Goal: Task Accomplishment & Management: Manage account settings

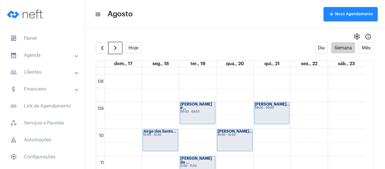
scroll to position [219, 0]
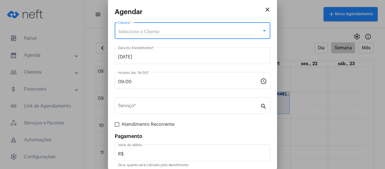
click at [142, 30] on span "Selecione o Cliente" at bounding box center [138, 32] width 41 height 5
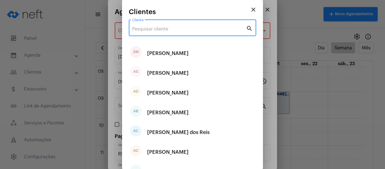
click at [148, 31] on input "Cliente" at bounding box center [189, 28] width 114 height 5
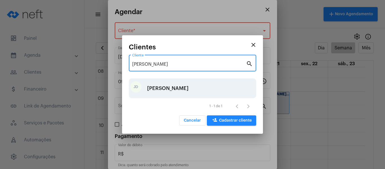
type input "jess"
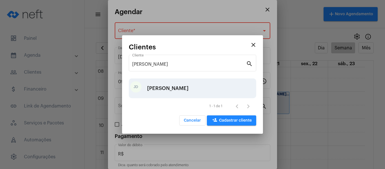
click at [170, 95] on div "[PERSON_NAME] dos [PERSON_NAME]" at bounding box center [167, 88] width 41 height 17
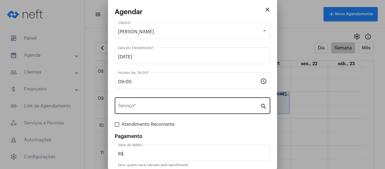
click at [148, 111] on div "Serviço *" at bounding box center [189, 105] width 142 height 18
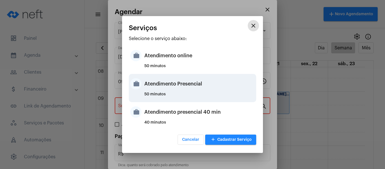
click at [178, 84] on div "Atendimento Presencial" at bounding box center [199, 83] width 110 height 17
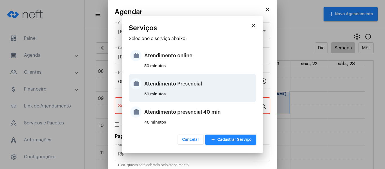
type input "Atendimento Presencial"
type input "R$ 0"
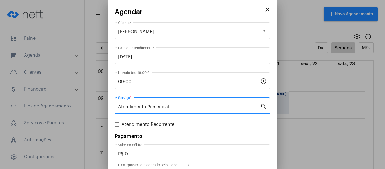
scroll to position [23, 0]
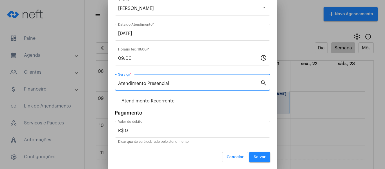
click at [157, 104] on span "Atendimento Recorrente" at bounding box center [147, 100] width 53 height 7
click at [117, 103] on input "Atendimento Recorrente" at bounding box center [117, 103] width 0 height 0
checkbox input "true"
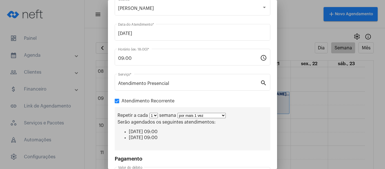
click at [213, 117] on select "por mais 1 vez por mais 2 vezes por mais 3 vezes por mais 4 vezes por mais 5 ve…" at bounding box center [201, 115] width 48 height 5
select select "3: 4"
click at [177, 113] on select "por mais 1 vez por mais 2 vezes por mais 3 vezes por mais 4 vezes por mais 5 ve…" at bounding box center [201, 115] width 48 height 5
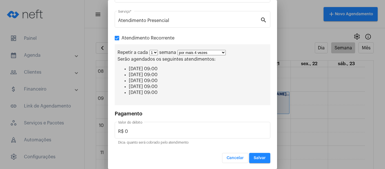
scroll to position [87, 0]
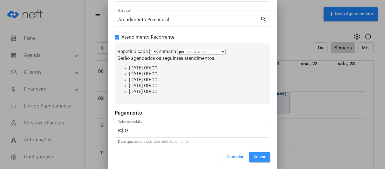
click at [255, 157] on span "Salvar" at bounding box center [259, 157] width 12 height 4
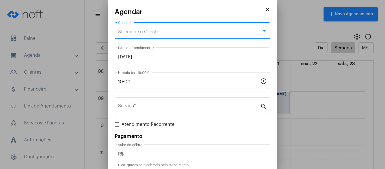
click at [160, 30] on div "Selecione o Cliente" at bounding box center [190, 31] width 144 height 5
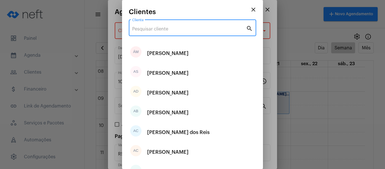
click at [160, 30] on input "Cliente" at bounding box center [189, 28] width 114 height 5
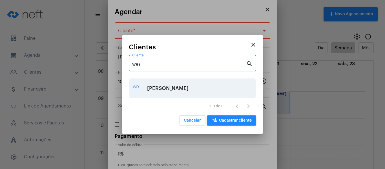
type input "wes"
click at [161, 85] on div "Wesllayne de Almeida Vieira" at bounding box center [167, 88] width 41 height 17
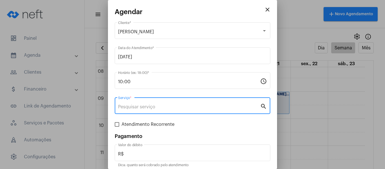
click at [150, 106] on input "Serviço *" at bounding box center [189, 106] width 142 height 5
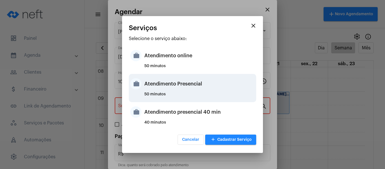
click at [156, 90] on div "Atendimento Presencial" at bounding box center [199, 83] width 110 height 17
type input "Atendimento Presencial"
type input "R$ 0"
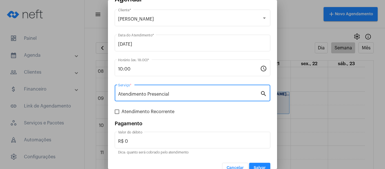
scroll to position [23, 0]
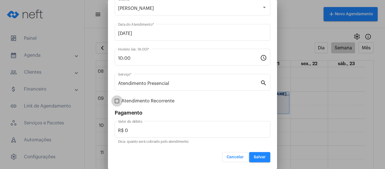
click at [144, 103] on span "Atendimento Recorrente" at bounding box center [147, 100] width 53 height 7
click at [117, 103] on input "Atendimento Recorrente" at bounding box center [117, 103] width 0 height 0
checkbox input "true"
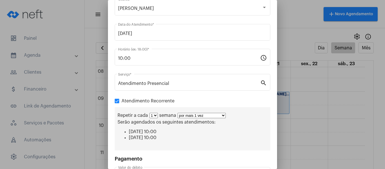
click at [192, 115] on select "por mais 1 vez por mais 2 vezes por mais 3 vezes por mais 4 vezes por mais 5 ve…" at bounding box center [201, 115] width 48 height 5
select select "3: 4"
click at [177, 113] on select "por mais 1 vez por mais 2 vezes por mais 3 vezes por mais 4 vezes por mais 5 ve…" at bounding box center [201, 115] width 48 height 5
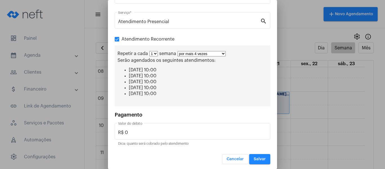
scroll to position [87, 0]
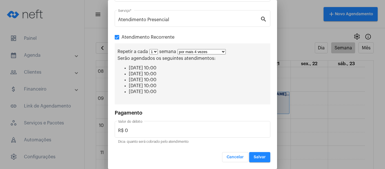
click at [253, 157] on span "Salvar" at bounding box center [259, 157] width 12 height 4
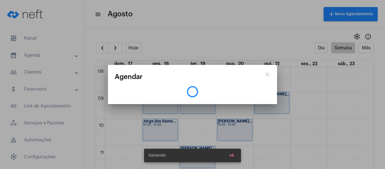
scroll to position [0, 0]
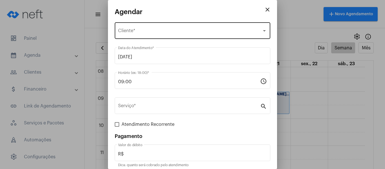
click at [153, 27] on div "Selecione o Cliente Cliente *" at bounding box center [192, 30] width 149 height 18
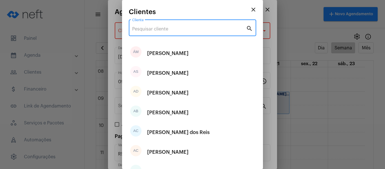
click at [160, 29] on input "Cliente" at bounding box center [189, 28] width 114 height 5
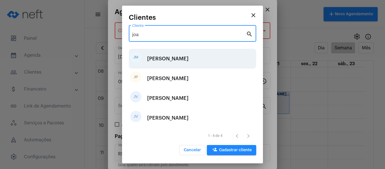
type input "joa"
click at [168, 59] on div "João Matheus Bastos Damião" at bounding box center [167, 58] width 41 height 17
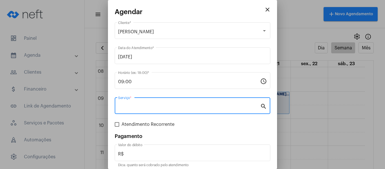
click at [144, 105] on input "Serviço *" at bounding box center [189, 106] width 142 height 5
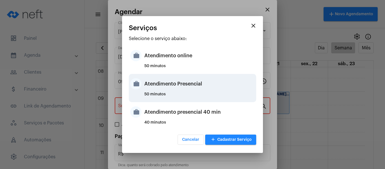
click at [156, 92] on div "Atendimento Presencial" at bounding box center [199, 83] width 110 height 17
type input "Atendimento Presencial"
type input "R$ 0"
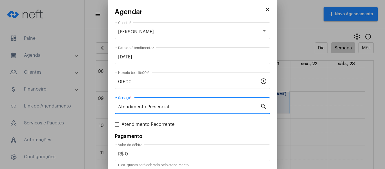
scroll to position [23, 0]
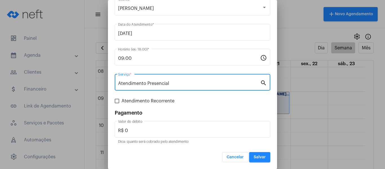
click at [153, 102] on span "Atendimento Recorrente" at bounding box center [147, 100] width 53 height 7
click at [117, 103] on input "Atendimento Recorrente" at bounding box center [117, 103] width 0 height 0
checkbox input "true"
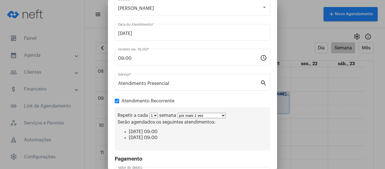
click at [202, 115] on select "por mais 1 vez por mais 2 vezes por mais 3 vezes por mais 4 vezes por mais 5 ve…" at bounding box center [201, 115] width 48 height 5
select select "3: 4"
click at [177, 113] on select "por mais 1 vez por mais 2 vezes por mais 3 vezes por mais 4 vezes por mais 5 ve…" at bounding box center [201, 115] width 48 height 5
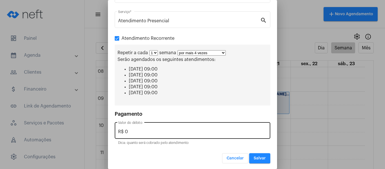
scroll to position [87, 0]
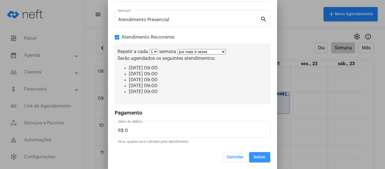
click at [260, 155] on span "Salvar" at bounding box center [259, 157] width 12 height 4
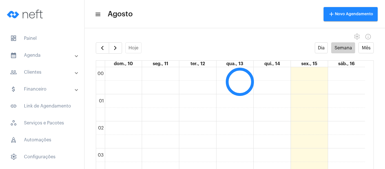
scroll to position [162, 0]
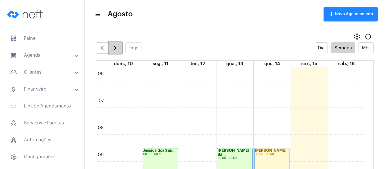
click at [115, 47] on span "button" at bounding box center [115, 47] width 7 height 7
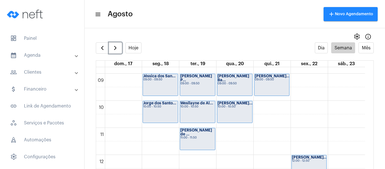
scroll to position [247, 0]
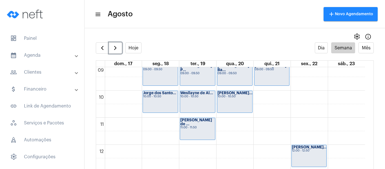
click at [262, 97] on div "00 01 02 03 04 05 06 07 08 09 10 11 12 13 14 15 16 17 18 19 20 21 22 23 Jéssica…" at bounding box center [230, 144] width 269 height 649
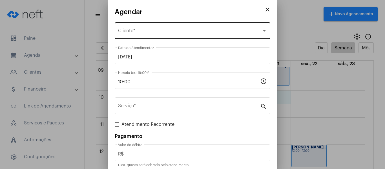
click at [126, 35] on div "Selecione o Cliente Cliente *" at bounding box center [192, 30] width 149 height 18
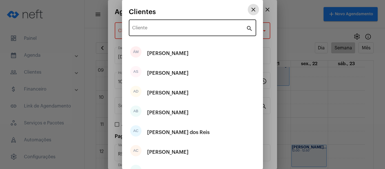
click at [138, 30] on input "Cliente" at bounding box center [189, 28] width 114 height 5
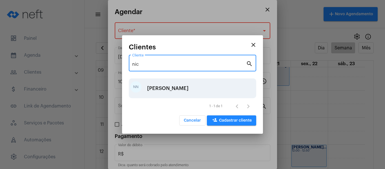
type input "nic"
click at [155, 94] on div "Nicolly Nogueira Pruchó" at bounding box center [167, 88] width 41 height 17
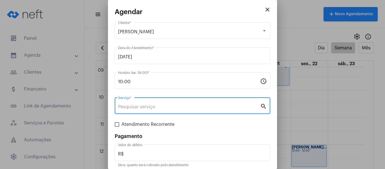
click at [155, 108] on input "Serviço *" at bounding box center [189, 106] width 142 height 5
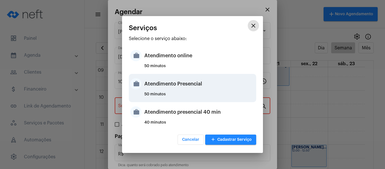
click at [167, 91] on div "Atendimento Presencial" at bounding box center [199, 83] width 110 height 17
type input "Atendimento Presencial"
type input "R$ 0"
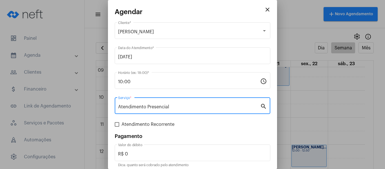
click at [144, 128] on form "Nicolly Nogueira Pruchó Cliente * 21/08/2025 Data do Atendimento * 10:00 Horári…" at bounding box center [192, 103] width 155 height 164
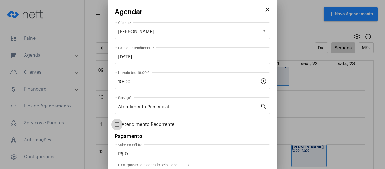
click at [138, 125] on span "Atendimento Recorrente" at bounding box center [147, 124] width 53 height 7
click at [117, 126] on input "Atendimento Recorrente" at bounding box center [117, 126] width 0 height 0
checkbox input "true"
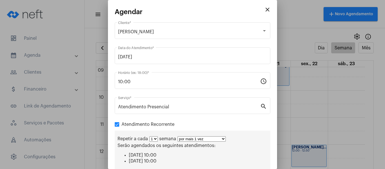
click at [186, 138] on select "por mais 1 vez por mais 2 vezes por mais 3 vezes por mais 4 vezes por mais 5 ve…" at bounding box center [201, 138] width 48 height 5
select select "3: 4"
click at [177, 136] on select "por mais 1 vez por mais 2 vezes por mais 3 vezes por mais 4 vezes por mais 5 ve…" at bounding box center [201, 138] width 48 height 5
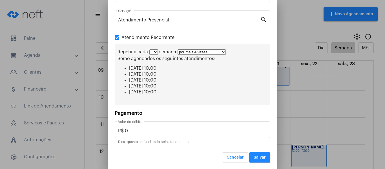
scroll to position [87, 0]
click at [255, 153] on button "Salvar" at bounding box center [259, 157] width 21 height 10
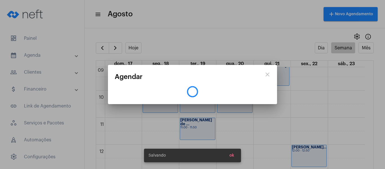
scroll to position [0, 0]
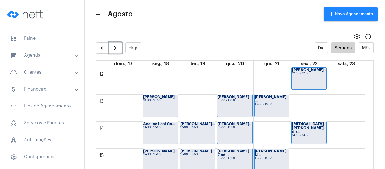
scroll to position [331, 0]
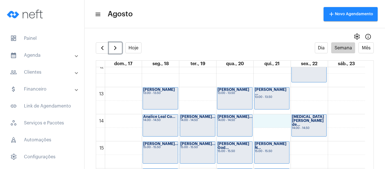
click at [273, 119] on div "00 01 02 03 04 05 06 07 08 09 10 11 12 13 14 15 16 17 18 19 20 21 22 23 Jéssica…" at bounding box center [230, 60] width 269 height 649
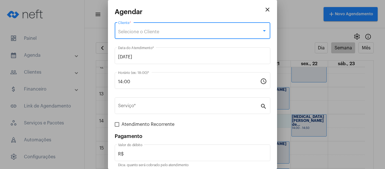
click at [171, 34] on div "Selecione o Cliente" at bounding box center [190, 31] width 144 height 5
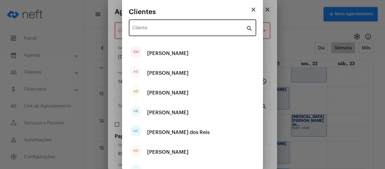
click at [175, 33] on div "Cliente" at bounding box center [189, 27] width 114 height 18
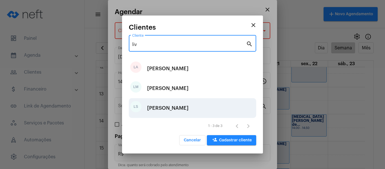
type input "liv"
click at [176, 109] on div "Lívia Suhett Rosa" at bounding box center [167, 107] width 41 height 17
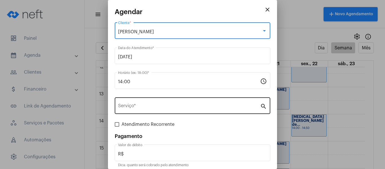
click at [148, 105] on input "Serviço *" at bounding box center [189, 106] width 142 height 5
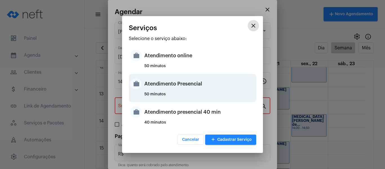
click at [159, 77] on div "Atendimento Presencial" at bounding box center [199, 83] width 110 height 17
type input "Atendimento Presencial"
type input "R$ 0"
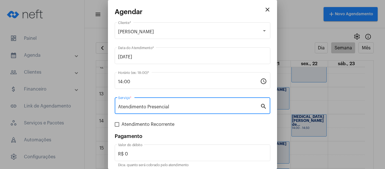
click at [133, 123] on span "Atendimento Recorrente" at bounding box center [147, 124] width 53 height 7
click at [117, 126] on input "Atendimento Recorrente" at bounding box center [117, 126] width 0 height 0
checkbox input "true"
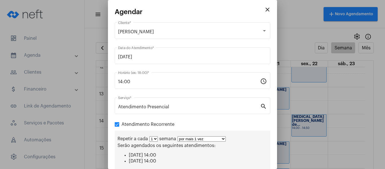
click at [188, 140] on select "por mais 1 vez por mais 2 vezes por mais 3 vezes por mais 4 vezes por mais 5 ve…" at bounding box center [201, 138] width 48 height 5
select select "3: 4"
click at [177, 136] on select "por mais 1 vez por mais 2 vezes por mais 3 vezes por mais 4 vezes por mais 5 ve…" at bounding box center [201, 138] width 48 height 5
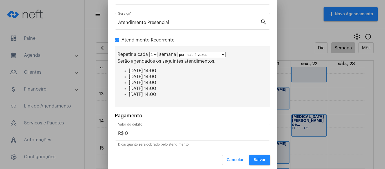
scroll to position [87, 0]
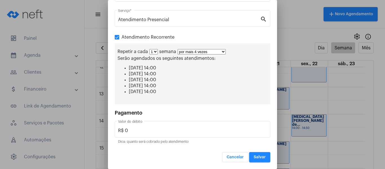
click at [256, 153] on button "Salvar" at bounding box center [259, 157] width 21 height 10
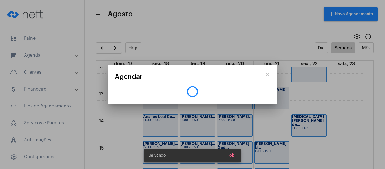
scroll to position [0, 0]
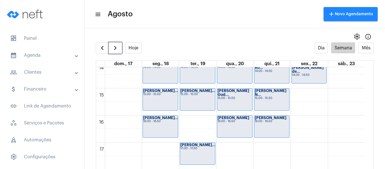
scroll to position [388, 0]
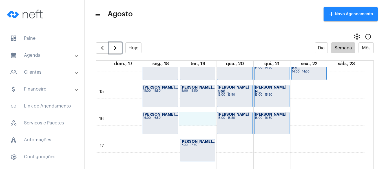
click at [201, 116] on div "00 01 02 03 04 05 06 07 08 09 10 11 12 13 14 15 16 17 18 19 20 21 22 23 Jéssica…" at bounding box center [230, 3] width 269 height 649
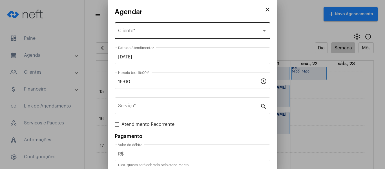
click at [155, 37] on div "Selecione o Cliente Cliente *" at bounding box center [192, 30] width 149 height 18
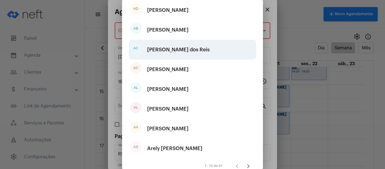
scroll to position [84, 0]
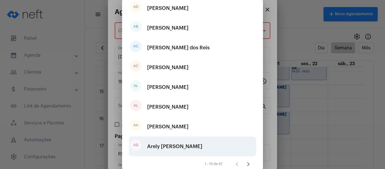
click at [159, 144] on div "Arely Silveira Reis" at bounding box center [174, 146] width 55 height 17
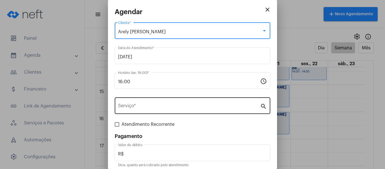
click at [147, 107] on input "Serviço *" at bounding box center [189, 106] width 142 height 5
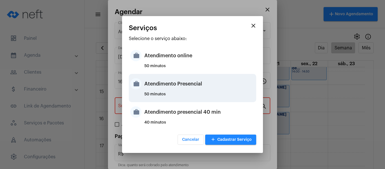
click at [150, 90] on div "Atendimento Presencial" at bounding box center [199, 83] width 110 height 17
type input "Atendimento Presencial"
type input "R$ 0"
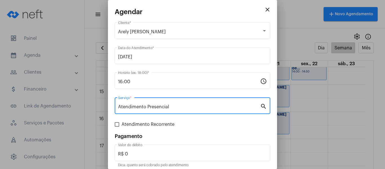
click at [142, 124] on span "Atendimento Recorrente" at bounding box center [147, 124] width 53 height 7
click at [117, 126] on input "Atendimento Recorrente" at bounding box center [117, 126] width 0 height 0
checkbox input "true"
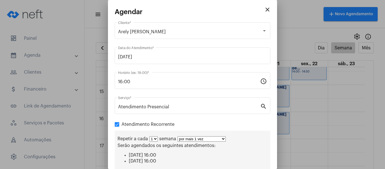
click at [186, 137] on select "por mais 1 vez por mais 2 vezes por mais 3 vezes por mais 4 vezes por mais 5 ve…" at bounding box center [201, 138] width 48 height 5
select select "3: 4"
click at [177, 136] on select "por mais 1 vez por mais 2 vezes por mais 3 vezes por mais 4 vezes por mais 5 ve…" at bounding box center [201, 138] width 48 height 5
click at [152, 139] on select "1 2 3 4 5 6 7 8" at bounding box center [153, 138] width 8 height 5
select select "1: 2"
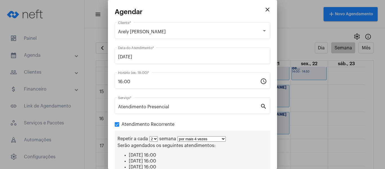
click at [149, 136] on select "1 2 3 4 5 6 7 8" at bounding box center [153, 138] width 8 height 5
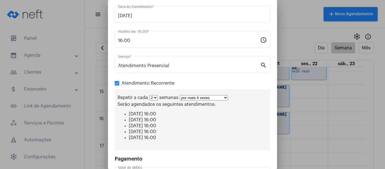
scroll to position [87, 0]
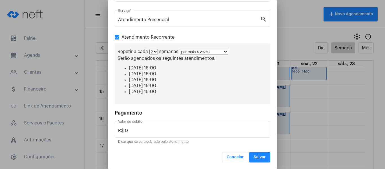
click at [260, 157] on span "Salvar" at bounding box center [259, 157] width 12 height 4
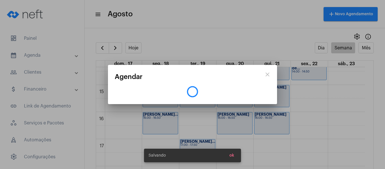
scroll to position [0, 0]
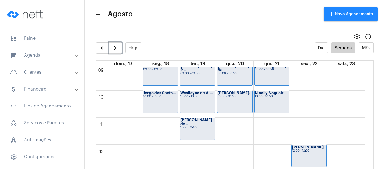
scroll to position [219, 0]
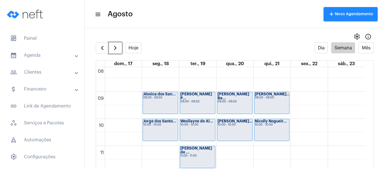
click at [191, 105] on div "Felipe Santos P... 09:00 - 09:50" at bounding box center [197, 103] width 35 height 22
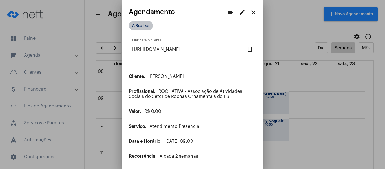
click at [146, 25] on mat-chip "A Realizar" at bounding box center [141, 25] width 24 height 9
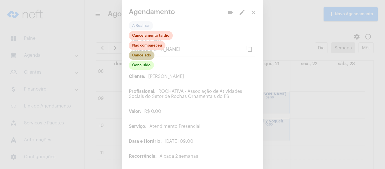
click at [149, 54] on mat-chip "Cancelado" at bounding box center [142, 55] width 26 height 9
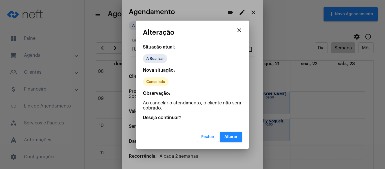
click at [231, 135] on span "Alterar" at bounding box center [230, 137] width 13 height 4
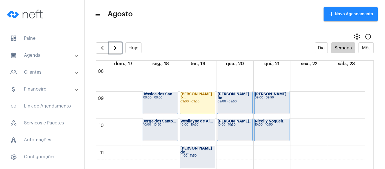
click at [188, 130] on div "Wesllayne de Al... 10:00 - 10:50" at bounding box center [197, 130] width 35 height 22
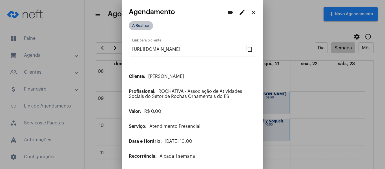
click at [142, 27] on mat-chip "A Realizar" at bounding box center [141, 25] width 24 height 9
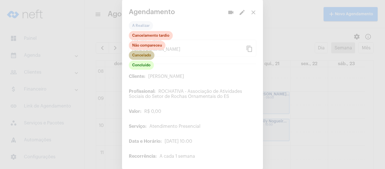
click at [146, 52] on mat-chip "Cancelado" at bounding box center [142, 55] width 26 height 9
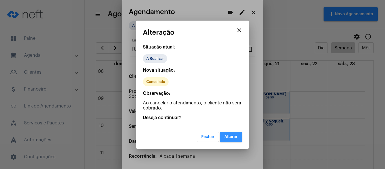
click at [228, 138] on span "Alterar" at bounding box center [230, 137] width 13 height 4
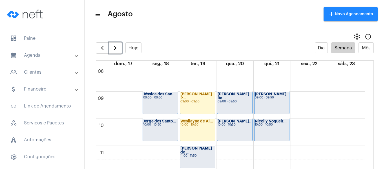
click at [202, 153] on div "Thaís Viana de ... 11:00 - 11:50" at bounding box center [197, 157] width 35 height 22
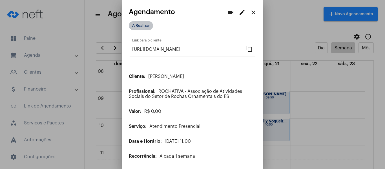
click at [146, 27] on mat-chip "A Realizar" at bounding box center [141, 25] width 24 height 9
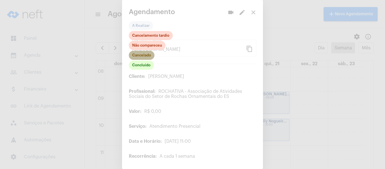
click at [146, 57] on mat-chip "Cancelado" at bounding box center [142, 55] width 26 height 9
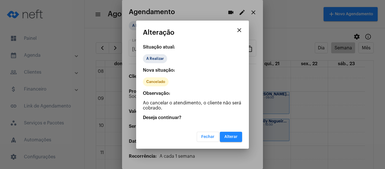
click at [232, 135] on span "Alterar" at bounding box center [230, 137] width 13 height 4
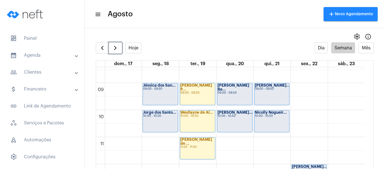
scroll to position [219, 0]
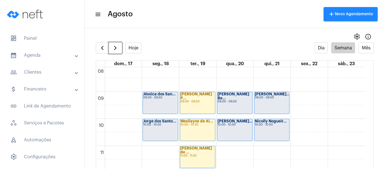
click at [232, 124] on div "10:00 - 10:50" at bounding box center [234, 124] width 34 height 3
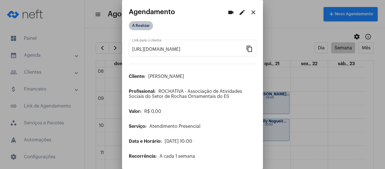
click at [142, 26] on mat-chip "A Realizar" at bounding box center [141, 25] width 24 height 9
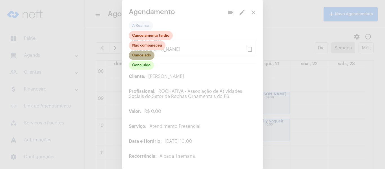
click at [146, 56] on mat-chip "Cancelado" at bounding box center [142, 55] width 26 height 9
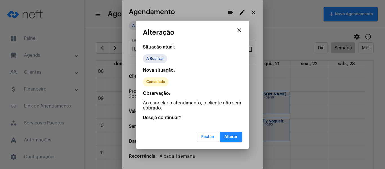
click at [240, 138] on button "Alterar" at bounding box center [231, 137] width 22 height 10
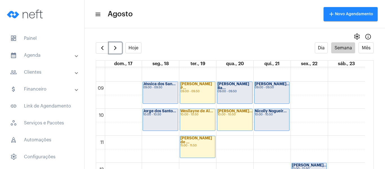
scroll to position [219, 0]
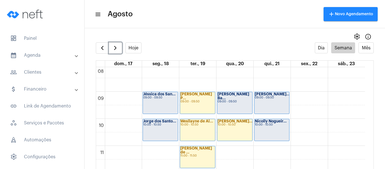
click at [264, 102] on div "Joaquim Vicente... 09:00 - 09:50" at bounding box center [271, 103] width 35 height 22
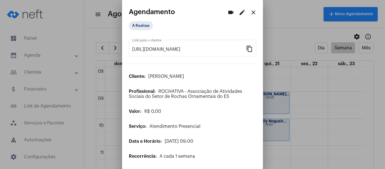
click at [250, 15] on mat-icon "close" at bounding box center [253, 12] width 7 height 7
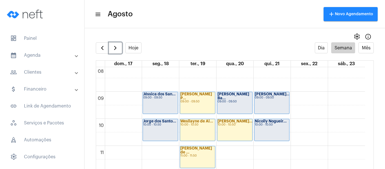
click at [272, 101] on div "Joaquim Vicente... 09:00 - 09:50" at bounding box center [271, 103] width 35 height 22
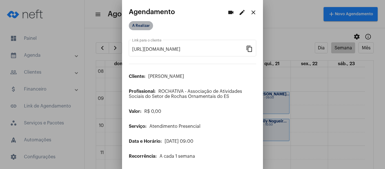
click at [140, 25] on mat-chip "A Realizar" at bounding box center [141, 25] width 24 height 9
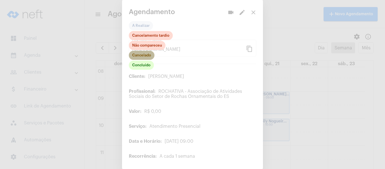
click at [148, 58] on mat-chip "Cancelado" at bounding box center [142, 55] width 26 height 9
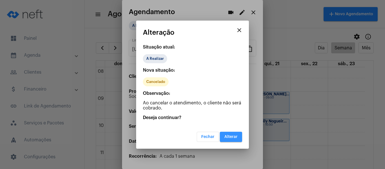
click at [233, 139] on button "Alterar" at bounding box center [231, 137] width 22 height 10
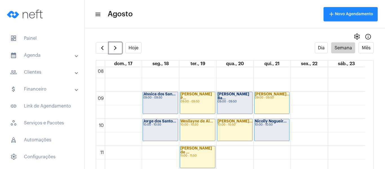
click at [273, 128] on div "Nicolly Nogueir... 10:00 - 10:50" at bounding box center [271, 130] width 35 height 22
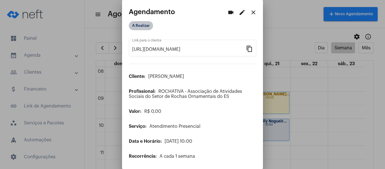
click at [140, 29] on mat-chip "A Realizar" at bounding box center [141, 25] width 24 height 9
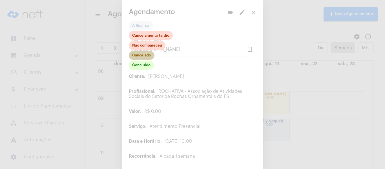
click at [144, 55] on mat-chip "Cancelado" at bounding box center [142, 55] width 26 height 9
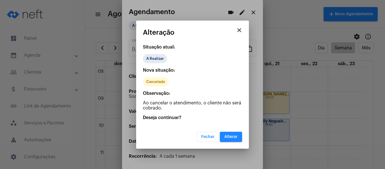
click at [234, 138] on span "Alterar" at bounding box center [230, 137] width 13 height 4
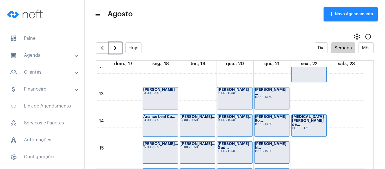
scroll to position [360, 0]
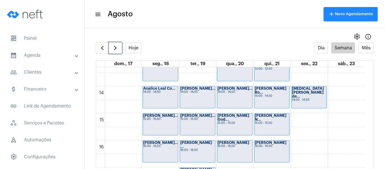
click at [200, 100] on div "Kauã Azevedo Al... 14:00 - 14:50" at bounding box center [197, 97] width 35 height 22
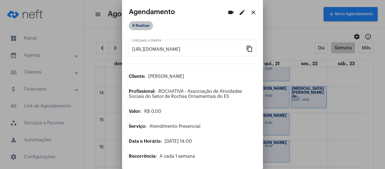
click at [143, 25] on mat-chip "A Realizar" at bounding box center [141, 25] width 24 height 9
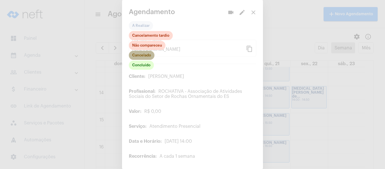
click at [144, 53] on mat-chip "Cancelado" at bounding box center [142, 55] width 26 height 9
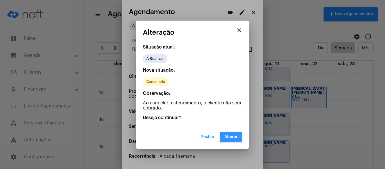
click at [230, 136] on span "Alterar" at bounding box center [230, 137] width 13 height 4
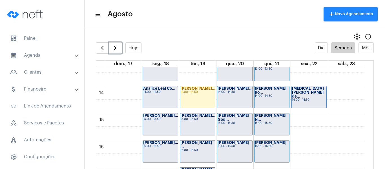
click at [194, 126] on div "Victória Evelyn... 15:00 - 15:50" at bounding box center [197, 124] width 35 height 22
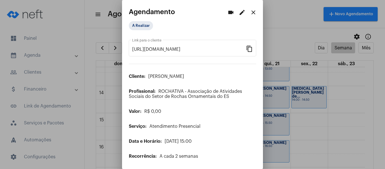
click at [239, 11] on mat-icon "edit" at bounding box center [242, 12] width 7 height 7
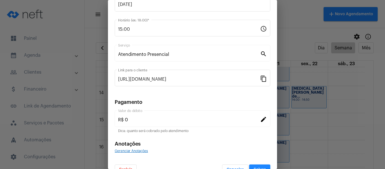
scroll to position [74, 0]
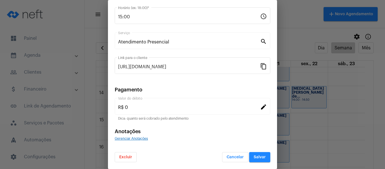
click at [132, 156] on span "Excluir" at bounding box center [125, 157] width 13 height 4
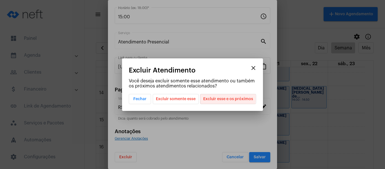
click at [217, 98] on span "Excluir esse e os próximos" at bounding box center [228, 99] width 50 height 10
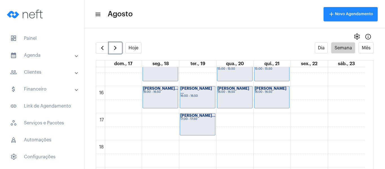
scroll to position [416, 0]
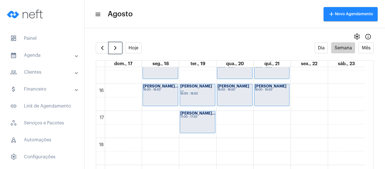
click at [195, 97] on div "Arely Silveira ... 16:00 - 16:50" at bounding box center [197, 95] width 35 height 22
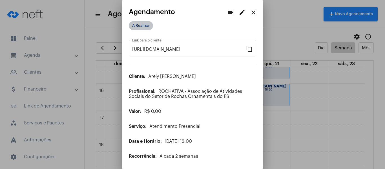
click at [142, 29] on mat-chip "A Realizar" at bounding box center [141, 25] width 24 height 9
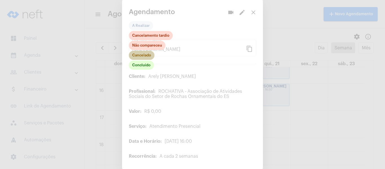
click at [144, 54] on mat-chip "Cancelado" at bounding box center [142, 55] width 26 height 9
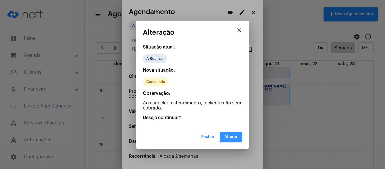
click at [228, 137] on span "Alterar" at bounding box center [230, 137] width 13 height 4
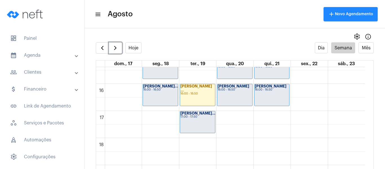
click at [202, 114] on strong "[PERSON_NAME]..." at bounding box center [197, 113] width 35 height 4
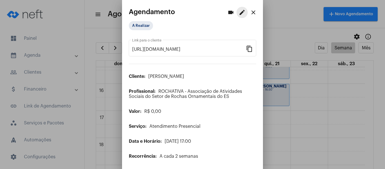
click at [239, 14] on mat-icon "edit" at bounding box center [242, 12] width 7 height 7
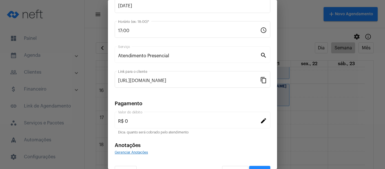
scroll to position [74, 0]
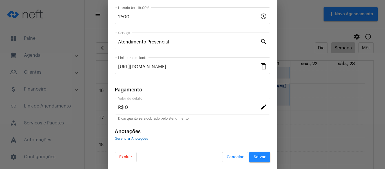
click at [128, 156] on span "Excluir" at bounding box center [125, 157] width 13 height 4
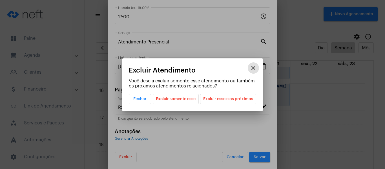
click at [187, 98] on span "Excluir somente esse" at bounding box center [176, 99] width 40 height 10
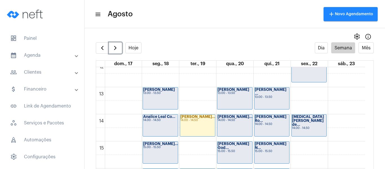
scroll to position [303, 0]
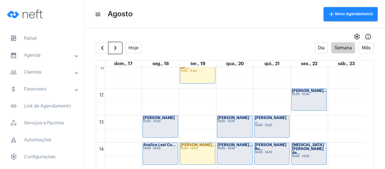
click at [235, 123] on div "13:00 - 13:50" at bounding box center [234, 121] width 34 height 3
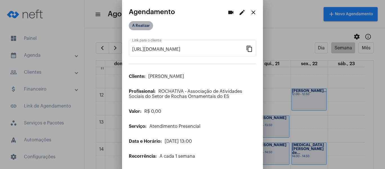
click at [142, 22] on mat-chip "A Realizar" at bounding box center [141, 25] width 24 height 9
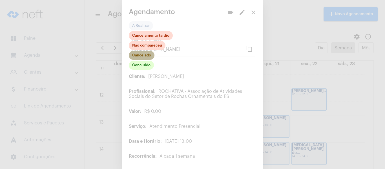
click at [146, 54] on mat-chip "Cancelado" at bounding box center [142, 55] width 26 height 9
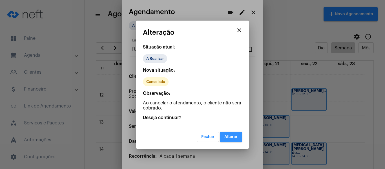
click at [228, 139] on button "Alterar" at bounding box center [231, 137] width 22 height 10
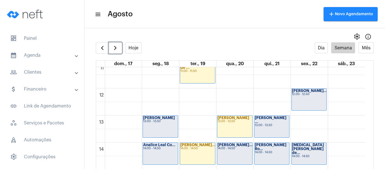
click at [230, 120] on div "[PERSON_NAME]" at bounding box center [234, 118] width 34 height 4
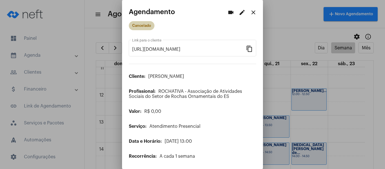
click at [149, 26] on mat-chip "Cancelado" at bounding box center [142, 25] width 26 height 9
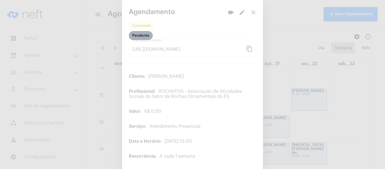
click at [144, 38] on mat-chip "Pendente" at bounding box center [141, 35] width 24 height 9
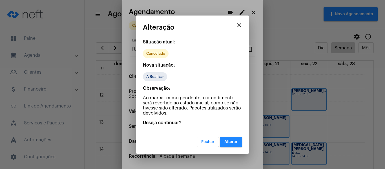
click at [227, 143] on span "Alterar" at bounding box center [230, 142] width 13 height 4
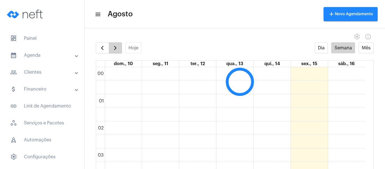
scroll to position [162, 0]
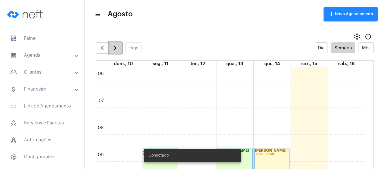
click at [116, 51] on span "button" at bounding box center [115, 47] width 7 height 7
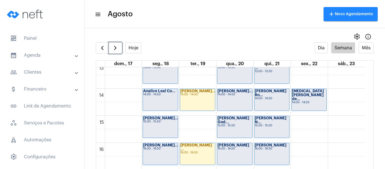
scroll to position [360, 0]
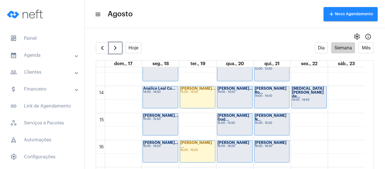
click at [229, 98] on div "Gabrielly Victó... 14:00 - 14:50" at bounding box center [234, 97] width 35 height 22
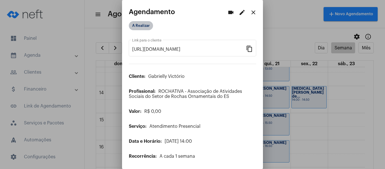
click at [144, 28] on mat-chip "A Realizar" at bounding box center [141, 25] width 24 height 9
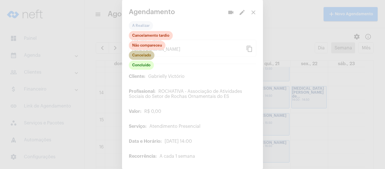
click at [147, 52] on mat-chip "Cancelado" at bounding box center [142, 55] width 26 height 9
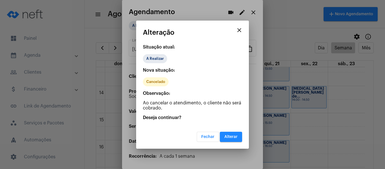
click at [233, 140] on button "Alterar" at bounding box center [231, 137] width 22 height 10
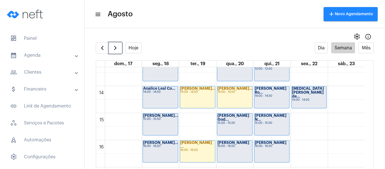
click at [220, 126] on div "Anna Amélia God... 15:00 - 15:50" at bounding box center [234, 124] width 35 height 22
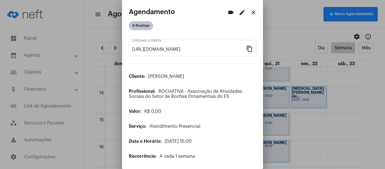
click at [141, 27] on mat-chip "A Realizar" at bounding box center [141, 25] width 24 height 9
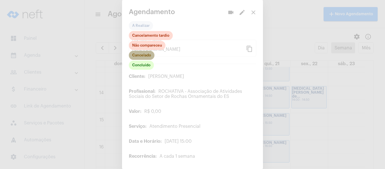
click at [144, 55] on mat-chip "Cancelado" at bounding box center [142, 55] width 26 height 9
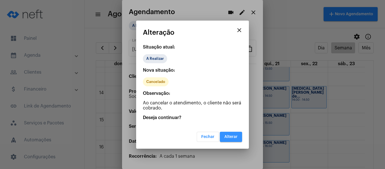
click at [231, 138] on span "Alterar" at bounding box center [230, 137] width 13 height 4
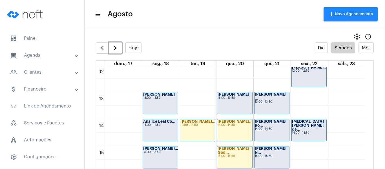
scroll to position [331, 0]
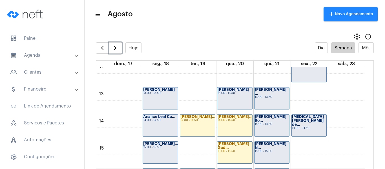
click at [273, 95] on div "13:00 - 13:50" at bounding box center [272, 96] width 34 height 3
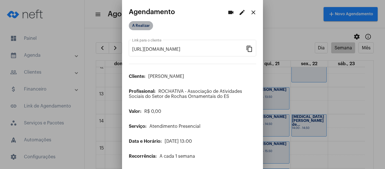
click at [144, 28] on mat-chip "A Realizar" at bounding box center [141, 25] width 24 height 9
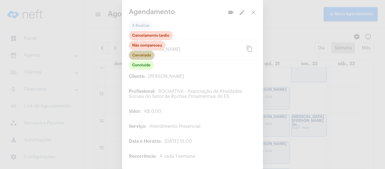
click at [145, 56] on mat-chip "Cancelado" at bounding box center [142, 55] width 26 height 9
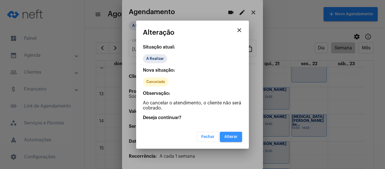
click at [237, 139] on button "Alterar" at bounding box center [231, 137] width 22 height 10
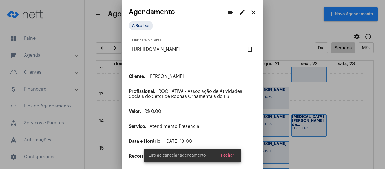
click at [250, 12] on mat-icon "close" at bounding box center [253, 12] width 7 height 7
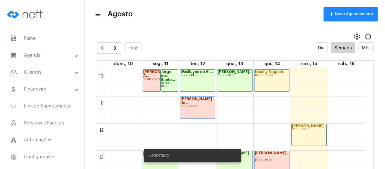
scroll to position [303, 0]
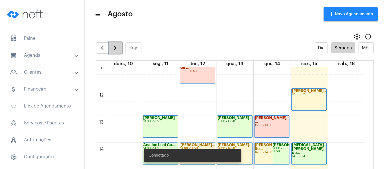
click at [113, 51] on span "button" at bounding box center [115, 47] width 7 height 7
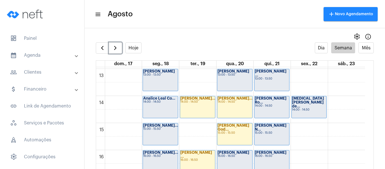
scroll to position [360, 0]
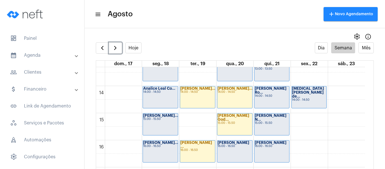
click at [293, 130] on div "00 01 02 03 04 05 06 07 08 09 10 11 12 13 14 15 16 17 18 19 20 21 22 23 Jéssica…" at bounding box center [230, 31] width 269 height 649
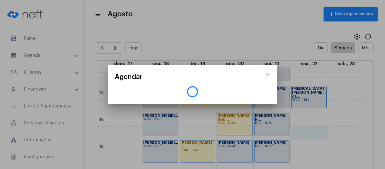
click at [271, 128] on div "close Agendar" at bounding box center [192, 84] width 385 height 169
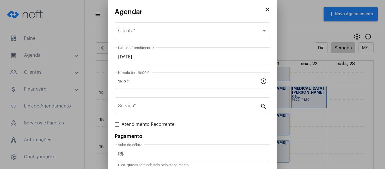
click at [264, 11] on mat-icon "close" at bounding box center [267, 9] width 7 height 7
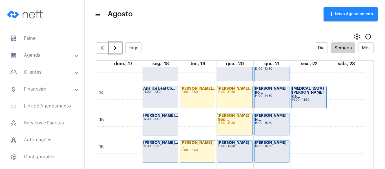
click at [267, 121] on div "15:00 - 15:50" at bounding box center [272, 122] width 34 height 3
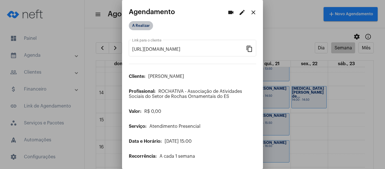
click at [142, 24] on mat-chip "A Realizar" at bounding box center [141, 25] width 24 height 9
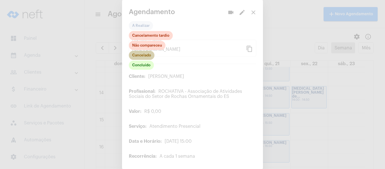
click at [142, 53] on mat-chip "Cancelado" at bounding box center [142, 55] width 26 height 9
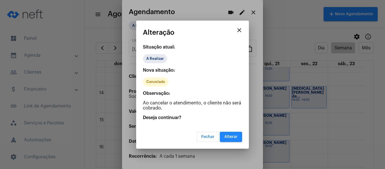
click at [232, 137] on span "Alterar" at bounding box center [230, 137] width 13 height 4
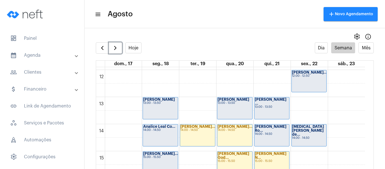
scroll to position [331, 0]
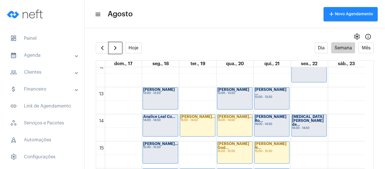
click at [267, 122] on div "Lívia Suhett Ro... 14:00 - 14:50" at bounding box center [271, 125] width 35 height 22
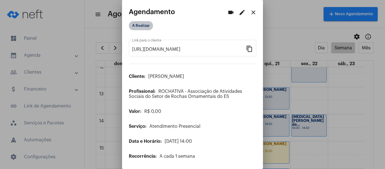
click at [146, 26] on mat-chip "A Realizar" at bounding box center [141, 25] width 24 height 9
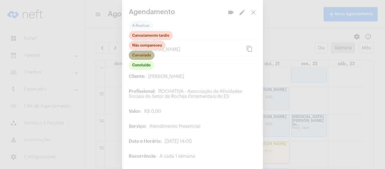
click at [147, 56] on mat-chip "Cancelado" at bounding box center [142, 55] width 26 height 9
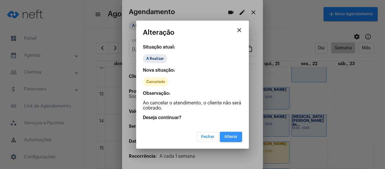
click at [233, 137] on span "Alterar" at bounding box center [230, 137] width 13 height 4
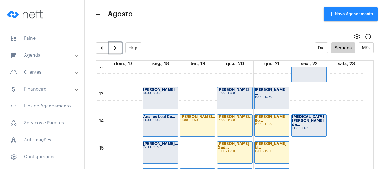
click at [276, 97] on div "Lavínia Torres ... 13:00 - 13:50" at bounding box center [271, 98] width 35 height 22
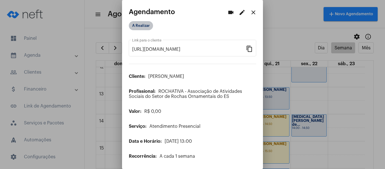
click at [143, 27] on mat-chip "A Realizar" at bounding box center [141, 25] width 24 height 9
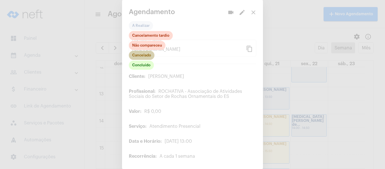
click at [144, 54] on mat-chip "Cancelado" at bounding box center [142, 55] width 26 height 9
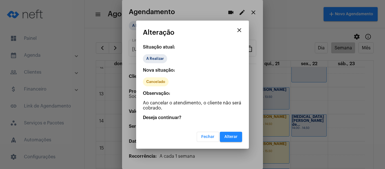
click at [230, 139] on button "Alterar" at bounding box center [231, 137] width 22 height 10
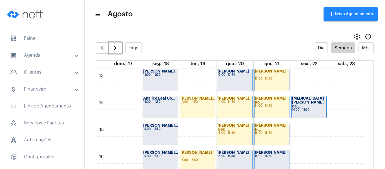
scroll to position [360, 0]
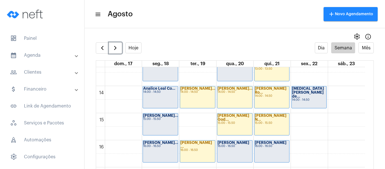
click at [161, 79] on div "Davi Babiski 13:00 - 13:50" at bounding box center [160, 70] width 35 height 22
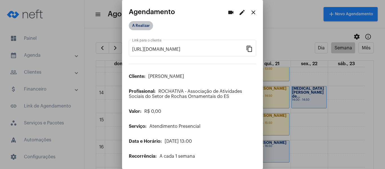
click at [142, 26] on mat-chip "A Realizar" at bounding box center [141, 25] width 24 height 9
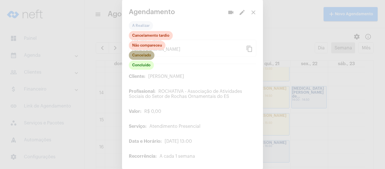
click at [147, 58] on mat-chip "Cancelado" at bounding box center [142, 55] width 26 height 9
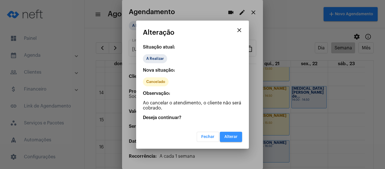
click at [228, 139] on button "Alterar" at bounding box center [231, 137] width 22 height 10
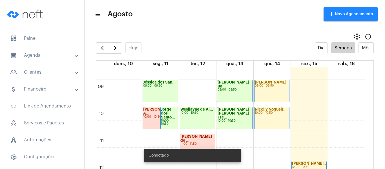
scroll to position [247, 0]
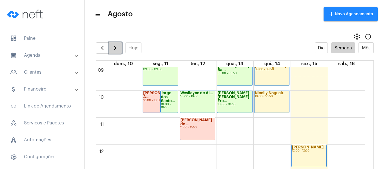
click at [118, 45] on span "button" at bounding box center [115, 47] width 7 height 7
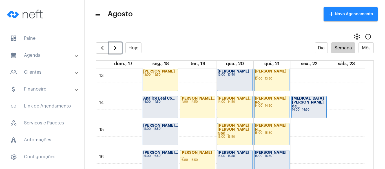
scroll to position [360, 0]
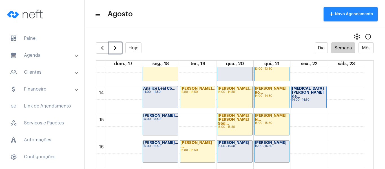
click at [155, 126] on div "[PERSON_NAME]... 15:00 - 15:50" at bounding box center [160, 124] width 35 height 22
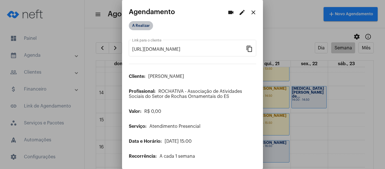
click at [138, 25] on mat-chip "A Realizar" at bounding box center [141, 25] width 24 height 9
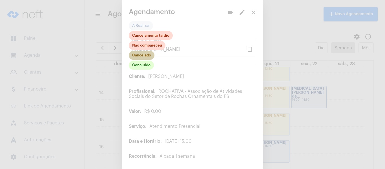
click at [142, 53] on mat-chip "Cancelado" at bounding box center [142, 55] width 26 height 9
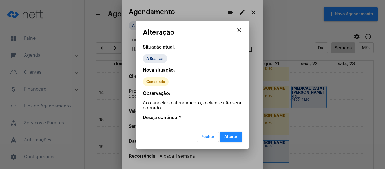
click at [233, 141] on button "Alterar" at bounding box center [231, 137] width 22 height 10
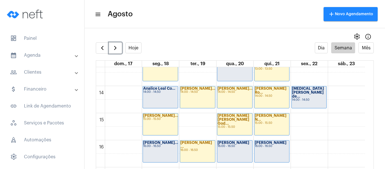
click at [156, 143] on strong "[PERSON_NAME]..." at bounding box center [160, 143] width 35 height 4
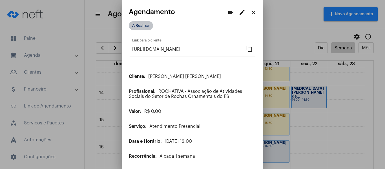
click at [137, 25] on mat-chip "A Realizar" at bounding box center [141, 25] width 24 height 9
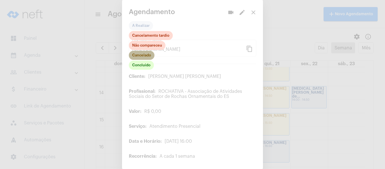
click at [137, 58] on mat-chip "Cancelado" at bounding box center [142, 55] width 26 height 9
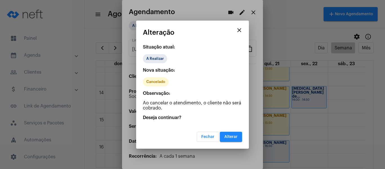
click at [233, 138] on span "Alterar" at bounding box center [230, 137] width 13 height 4
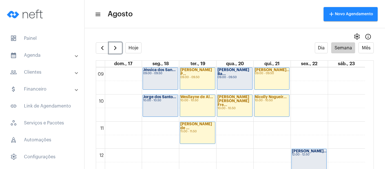
scroll to position [219, 0]
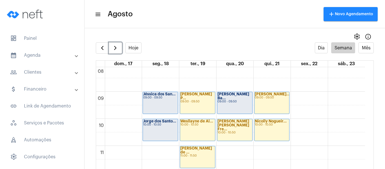
click at [166, 99] on div "[PERSON_NAME] dos San... 09:00 - 09:50" at bounding box center [160, 103] width 35 height 22
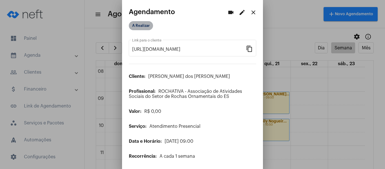
click at [145, 28] on mat-chip "A Realizar" at bounding box center [141, 25] width 24 height 9
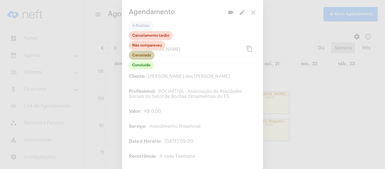
click at [148, 54] on mat-chip "Cancelado" at bounding box center [142, 55] width 26 height 9
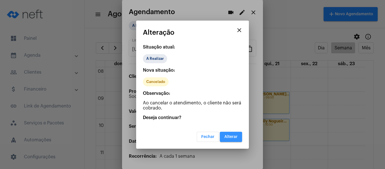
click at [229, 135] on span "Alterar" at bounding box center [230, 137] width 13 height 4
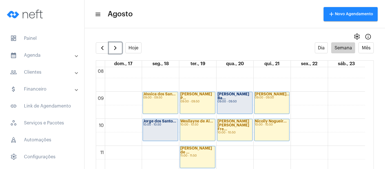
click at [154, 124] on div "10:00 - 10:50" at bounding box center [160, 124] width 34 height 3
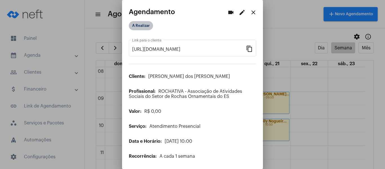
click at [140, 26] on mat-chip "A Realizar" at bounding box center [141, 25] width 24 height 9
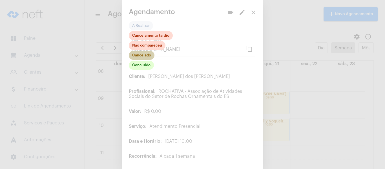
click at [144, 55] on mat-chip "Cancelado" at bounding box center [142, 55] width 26 height 9
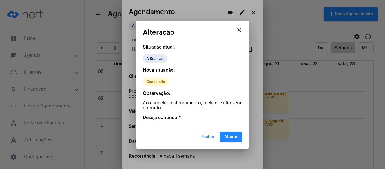
click at [235, 140] on button "Alterar" at bounding box center [231, 137] width 22 height 10
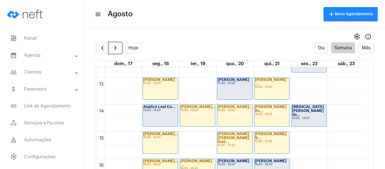
scroll to position [331, 0]
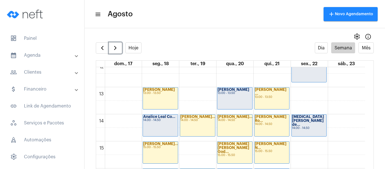
click at [232, 103] on div "[PERSON_NAME] 13:00 - 13:50" at bounding box center [234, 98] width 35 height 22
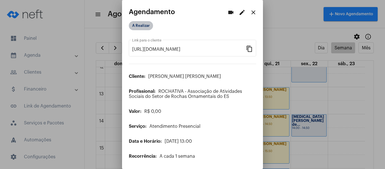
click at [140, 27] on mat-chip "A Realizar" at bounding box center [141, 25] width 24 height 9
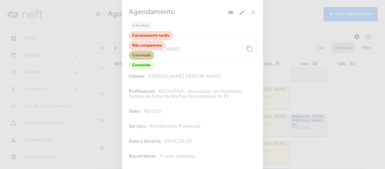
click at [143, 57] on mat-chip "Cancelado" at bounding box center [142, 55] width 26 height 9
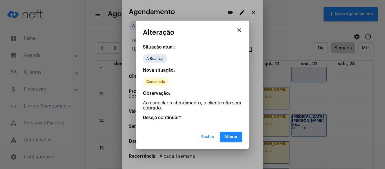
click at [229, 137] on span "Alterar" at bounding box center [230, 137] width 13 height 4
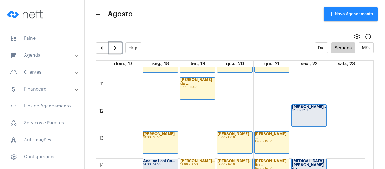
scroll to position [247, 0]
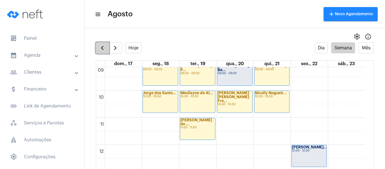
click at [99, 48] on span "button" at bounding box center [102, 47] width 7 height 7
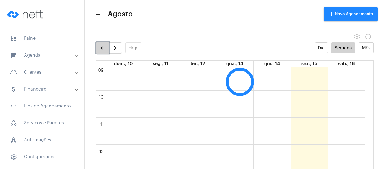
scroll to position [162, 0]
